Goal: Find specific page/section: Find specific page/section

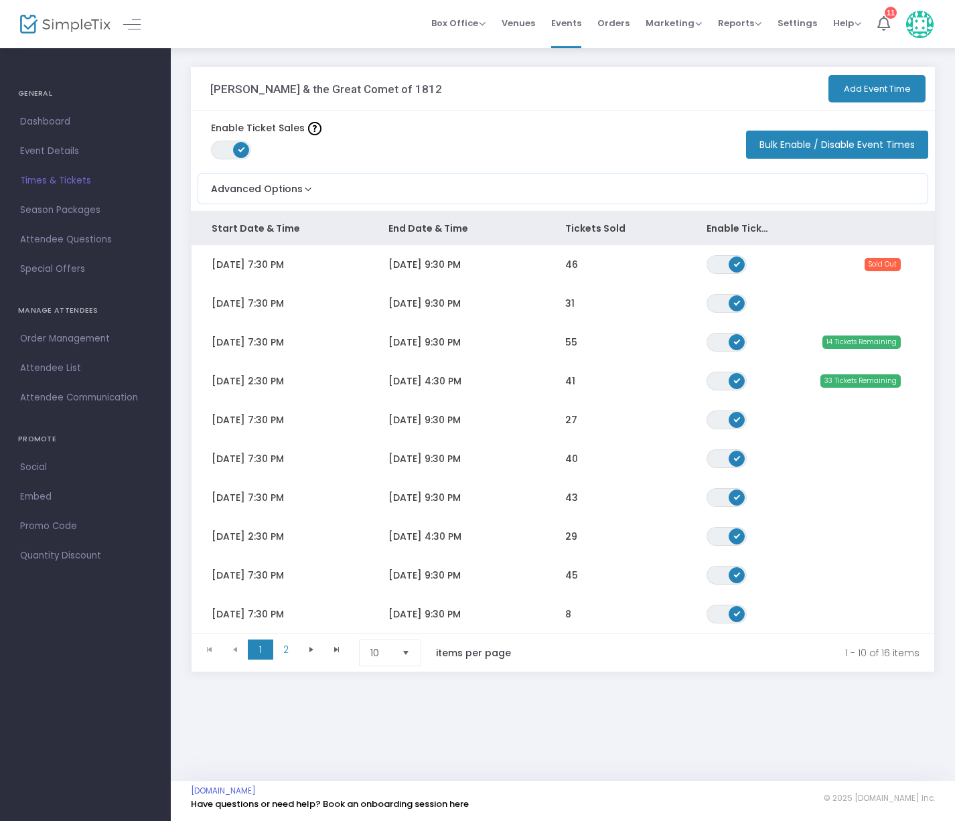
drag, startPoint x: 623, startPoint y: 24, endPoint x: 629, endPoint y: 55, distance: 31.5
click at [623, 24] on span "Orders" at bounding box center [613, 23] width 32 height 34
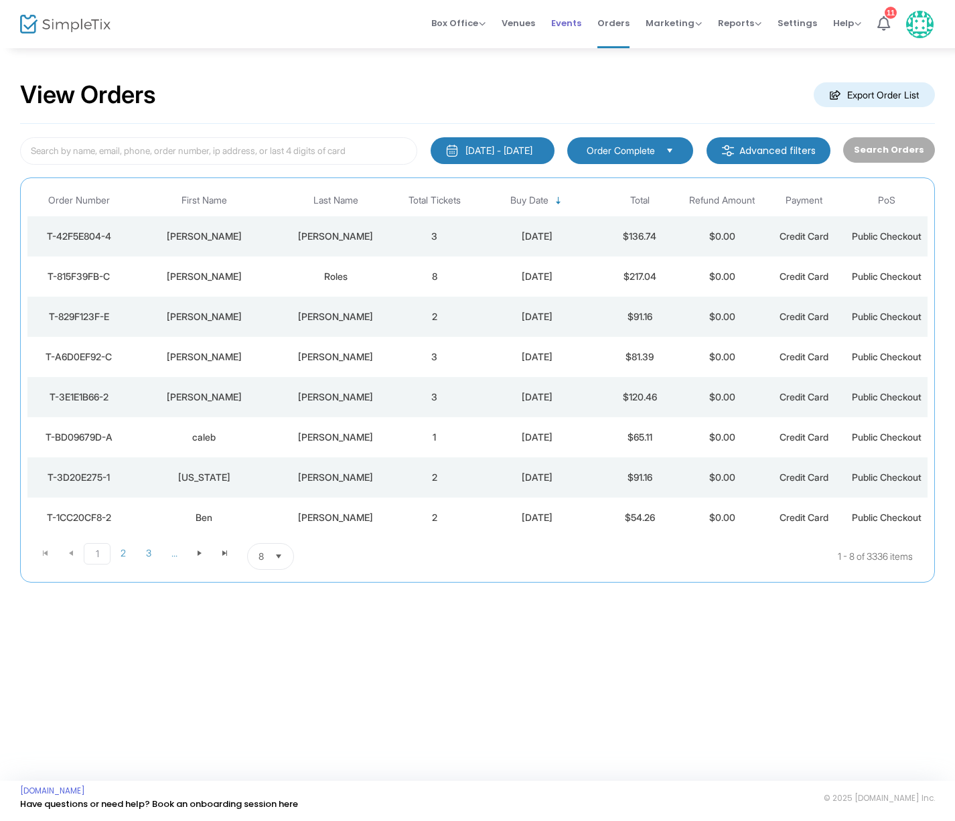
click at [568, 22] on span "Events" at bounding box center [566, 23] width 30 height 34
